Goal: Transaction & Acquisition: Purchase product/service

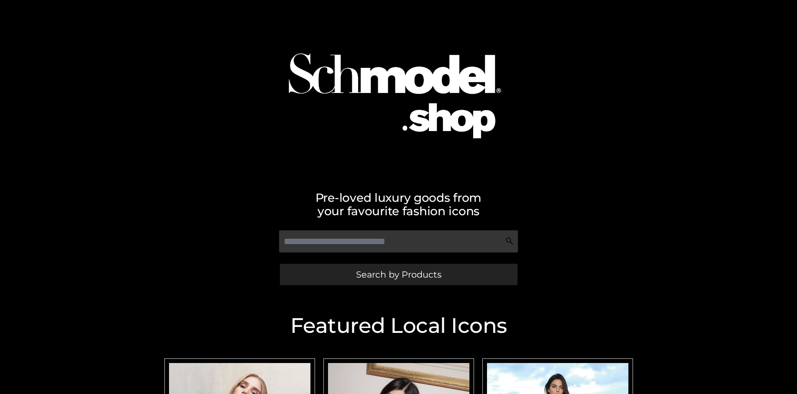
click at [398, 274] on span "Search by Products" at bounding box center [398, 274] width 85 height 9
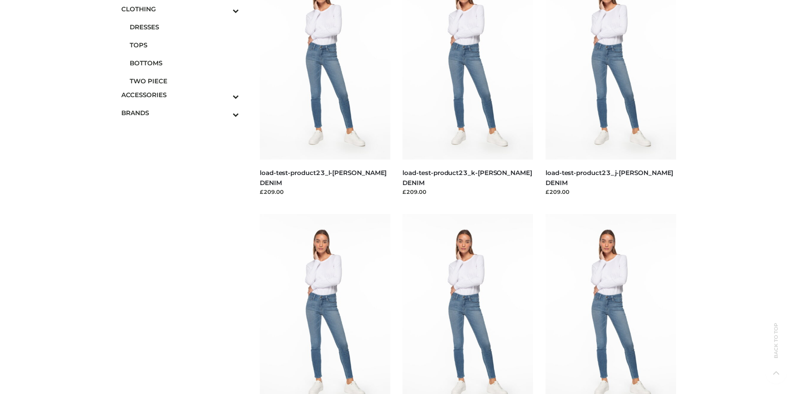
click at [184, 63] on span "BOTTOMS" at bounding box center [185, 63] width 110 height 10
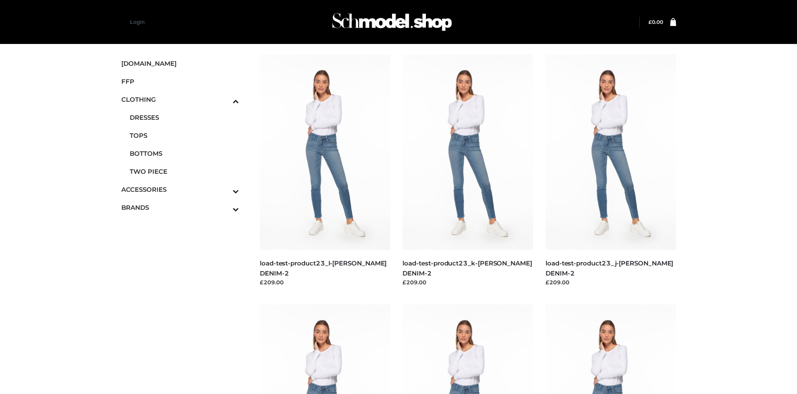
scroll to position [644, 0]
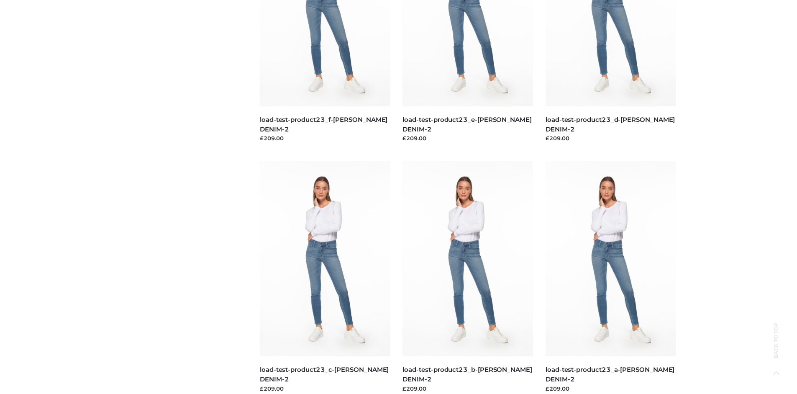
click at [325, 277] on img at bounding box center [325, 258] width 131 height 195
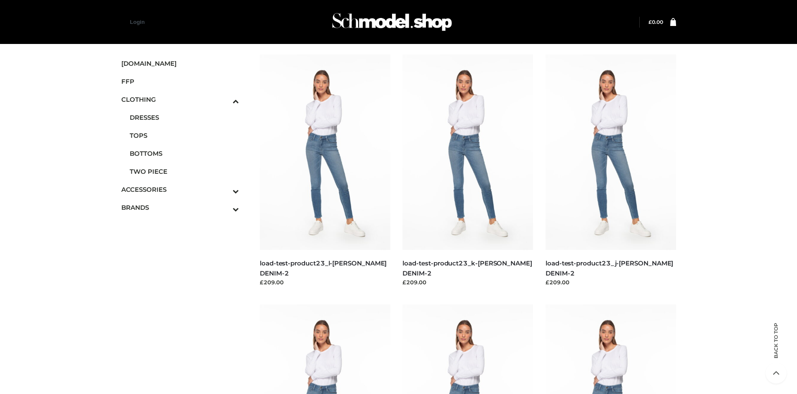
click at [468, 171] on img at bounding box center [468, 151] width 131 height 195
click at [611, 171] on img at bounding box center [611, 151] width 131 height 195
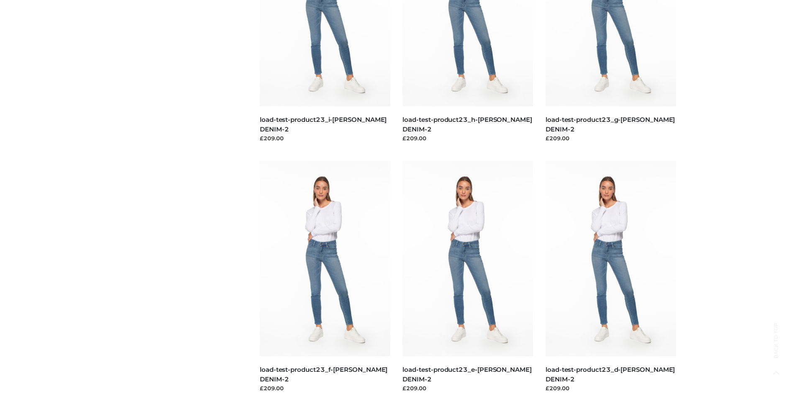
click at [611, 277] on img at bounding box center [611, 258] width 131 height 195
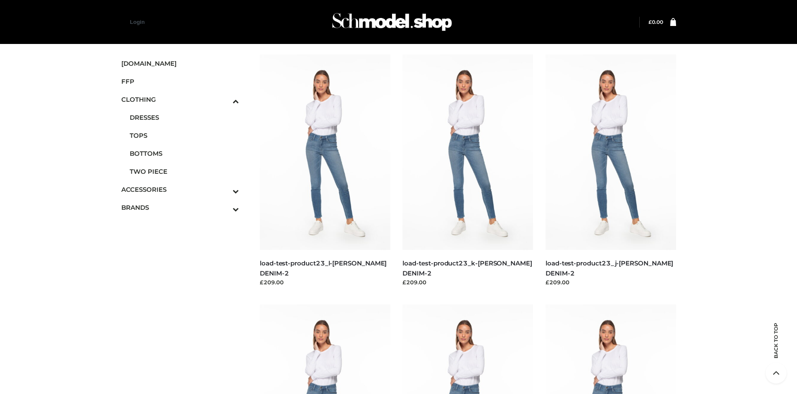
click at [224, 207] on icon "Toggle Submenu" at bounding box center [192, 209] width 94 height 10
click at [184, 172] on span "OPP SWIMWEAR" at bounding box center [185, 177] width 110 height 10
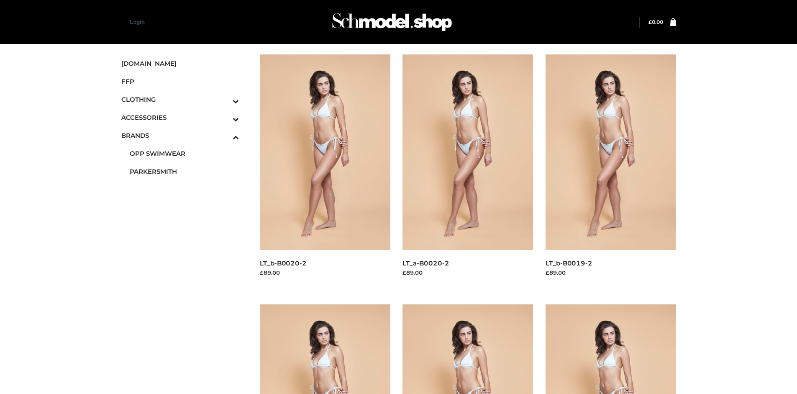
scroll to position [644, 0]
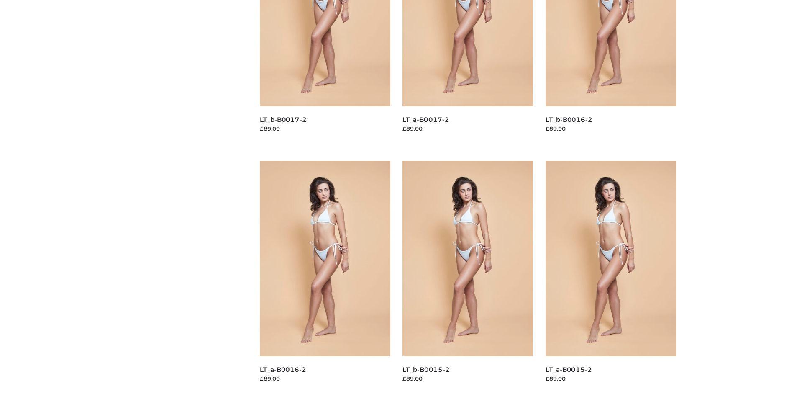
click at [468, 277] on img at bounding box center [468, 258] width 131 height 195
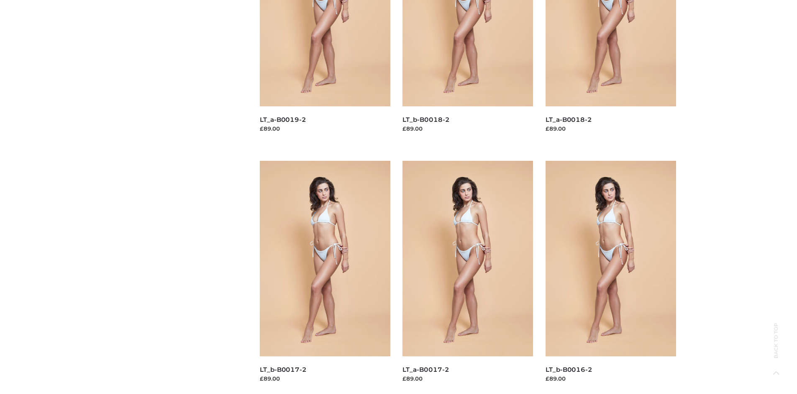
click at [325, 277] on img at bounding box center [325, 258] width 131 height 195
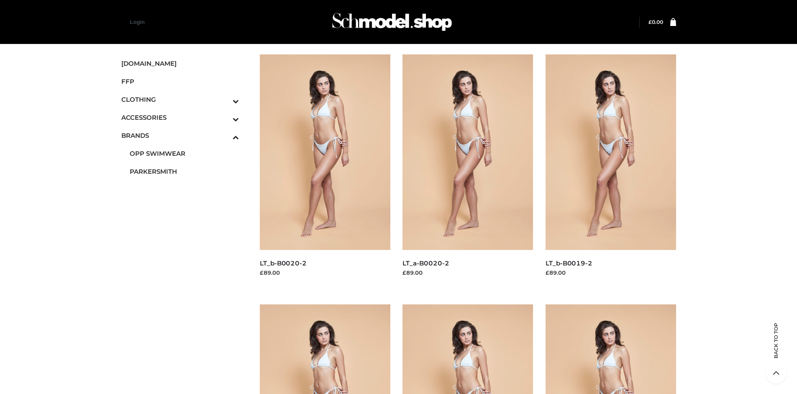
click at [180, 81] on span "FFP" at bounding box center [180, 82] width 118 height 10
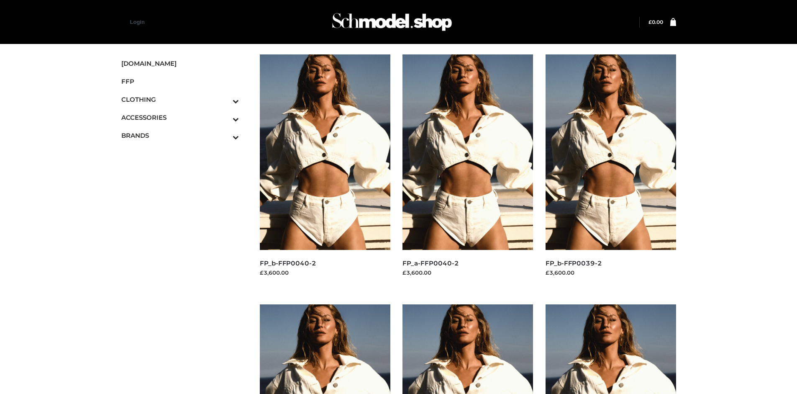
scroll to position [394, 0]
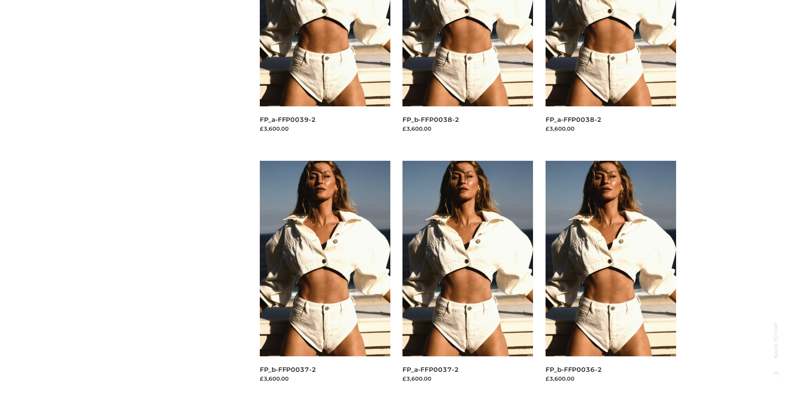
click at [468, 277] on img at bounding box center [468, 258] width 131 height 195
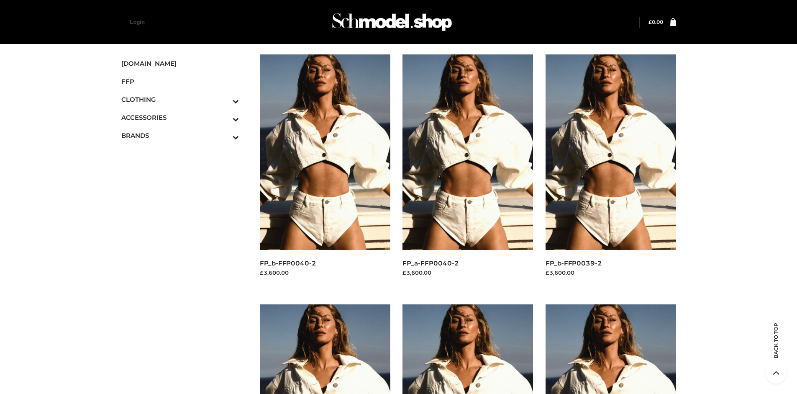
click at [611, 171] on img at bounding box center [611, 151] width 131 height 195
click at [325, 171] on img at bounding box center [325, 151] width 131 height 195
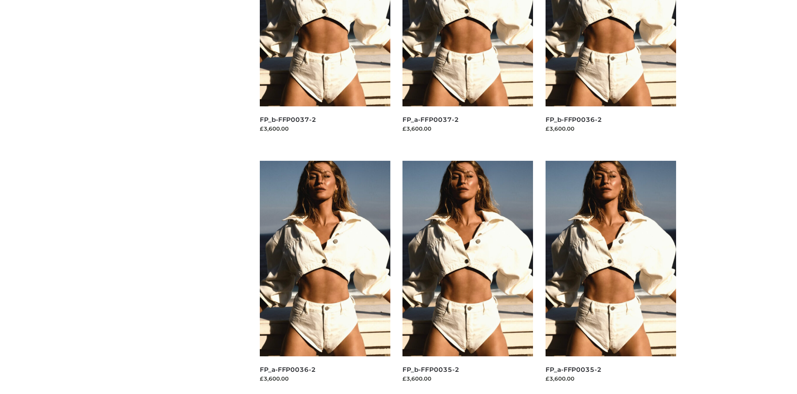
click at [468, 277] on img at bounding box center [468, 258] width 131 height 195
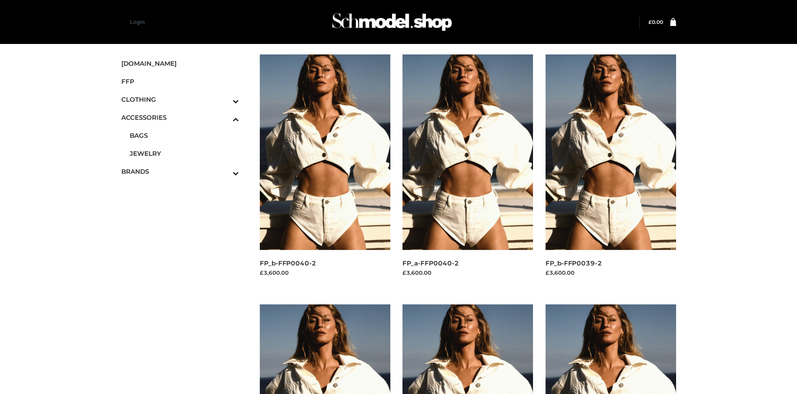
click at [184, 153] on span "JEWELRY" at bounding box center [185, 154] width 110 height 10
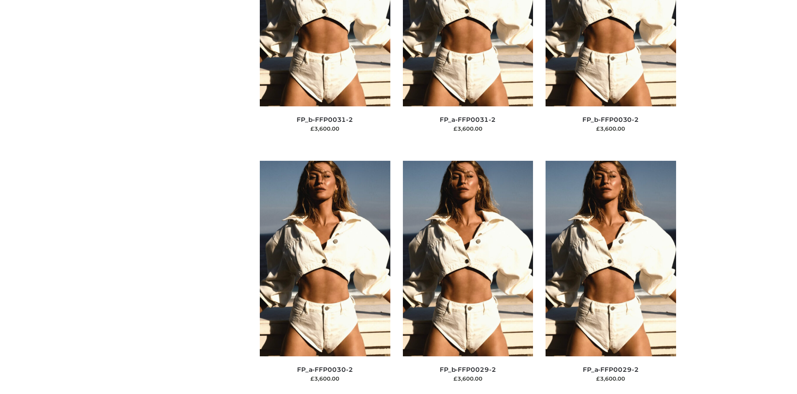
click at [468, 277] on img at bounding box center [468, 258] width 131 height 195
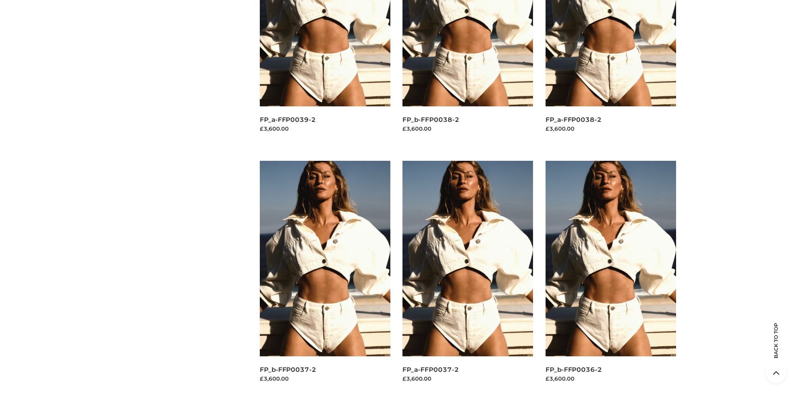
click at [611, 277] on img at bounding box center [611, 258] width 131 height 195
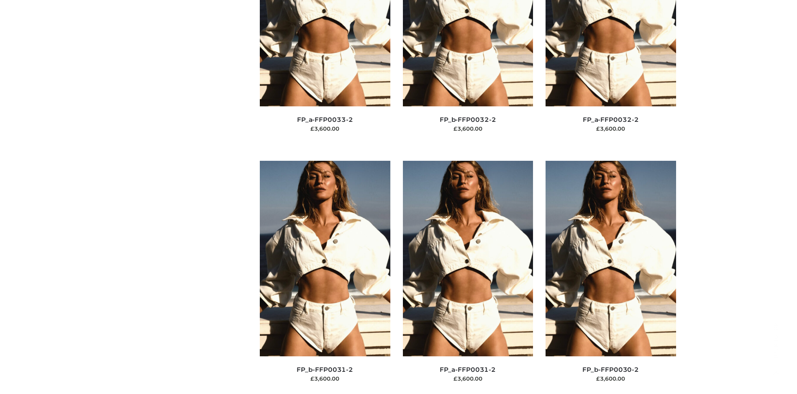
click at [468, 277] on img at bounding box center [468, 258] width 131 height 195
click at [611, 277] on img at bounding box center [611, 257] width 131 height 195
